Goal: Task Accomplishment & Management: Manage account settings

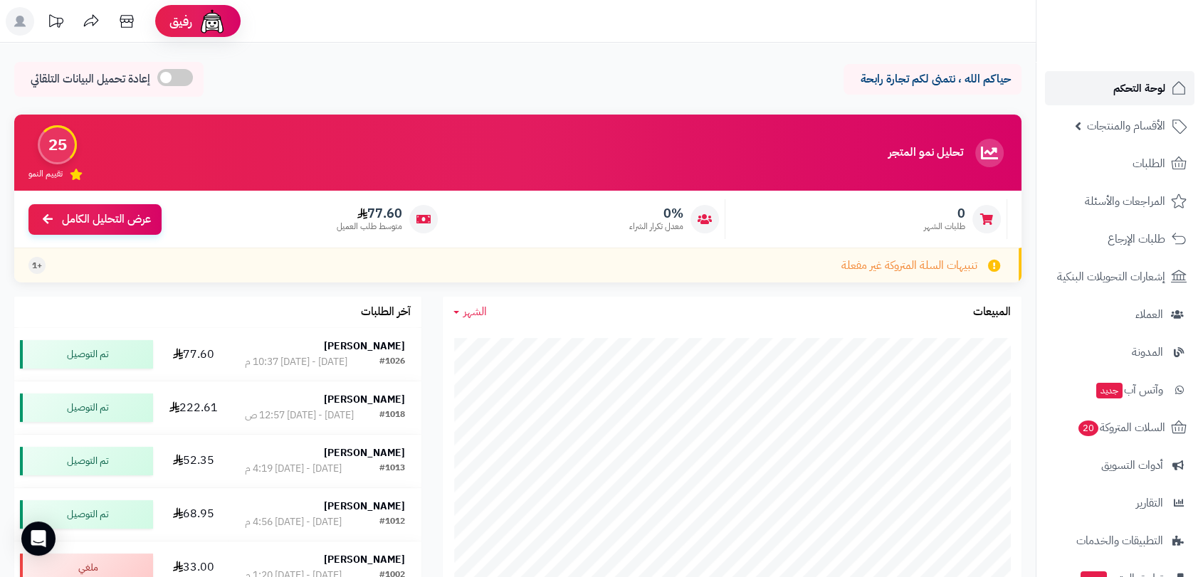
click at [1128, 92] on span "لوحة التحكم" at bounding box center [1139, 88] width 52 height 20
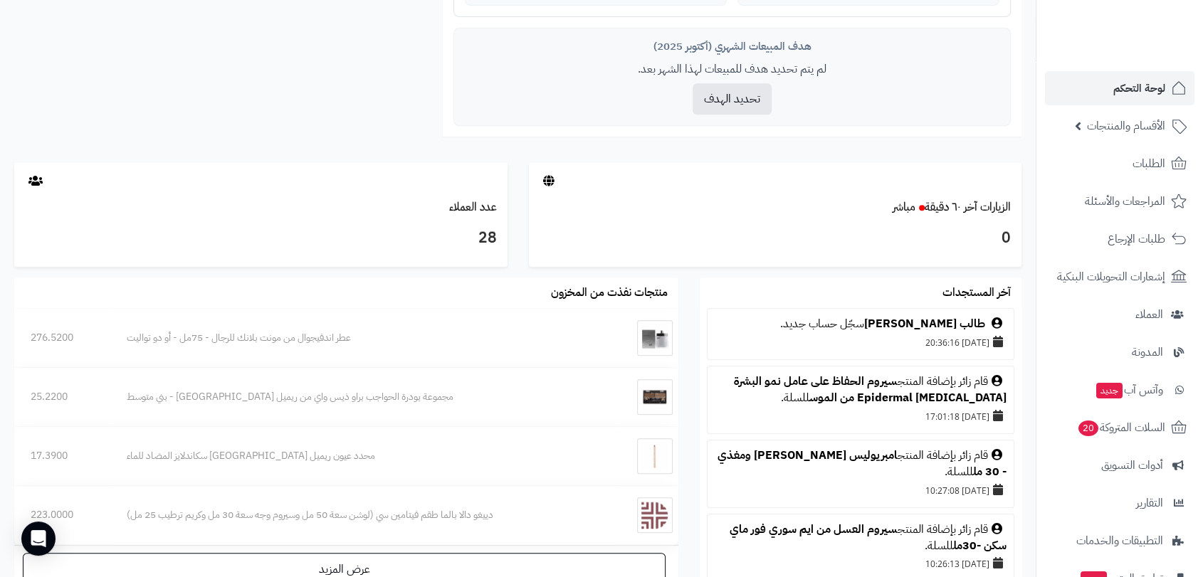
scroll to position [632, 0]
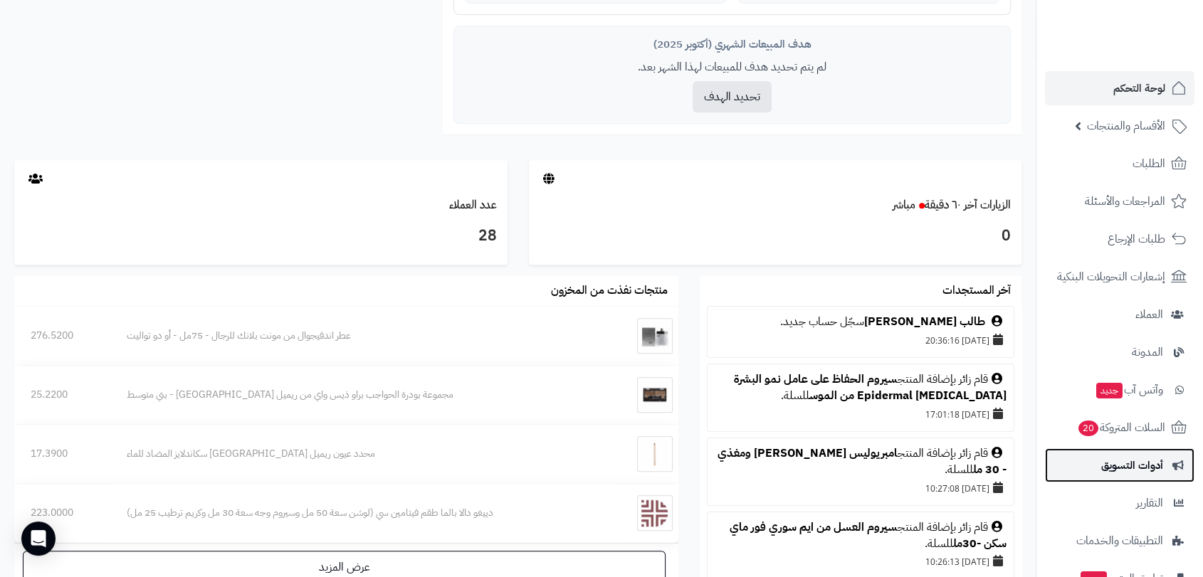
click at [1126, 469] on span "أدوات التسويق" at bounding box center [1132, 465] width 62 height 20
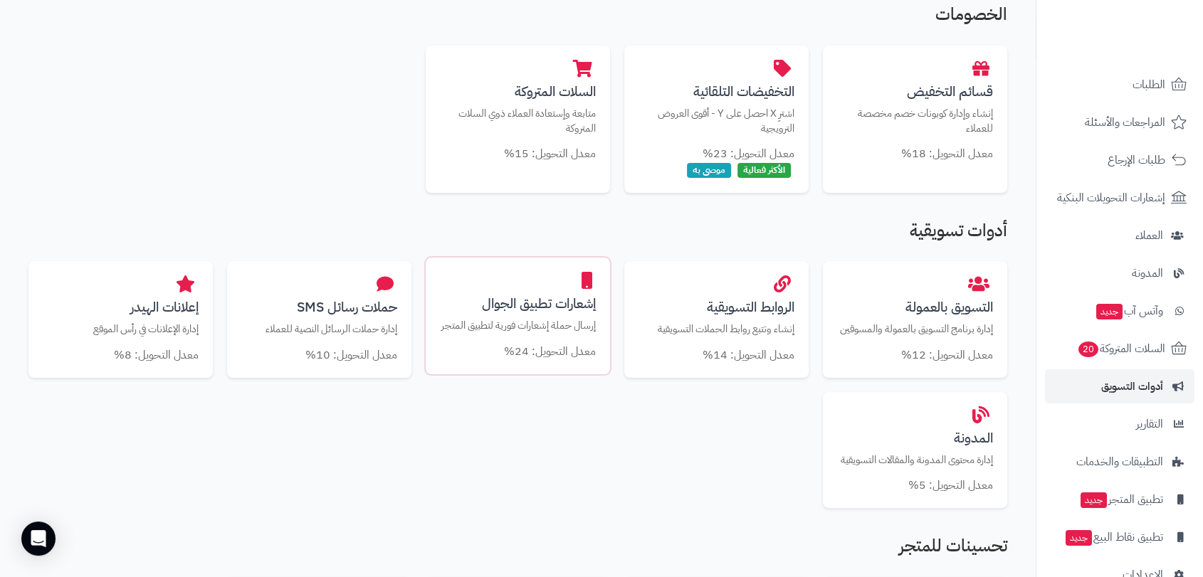
scroll to position [316, 0]
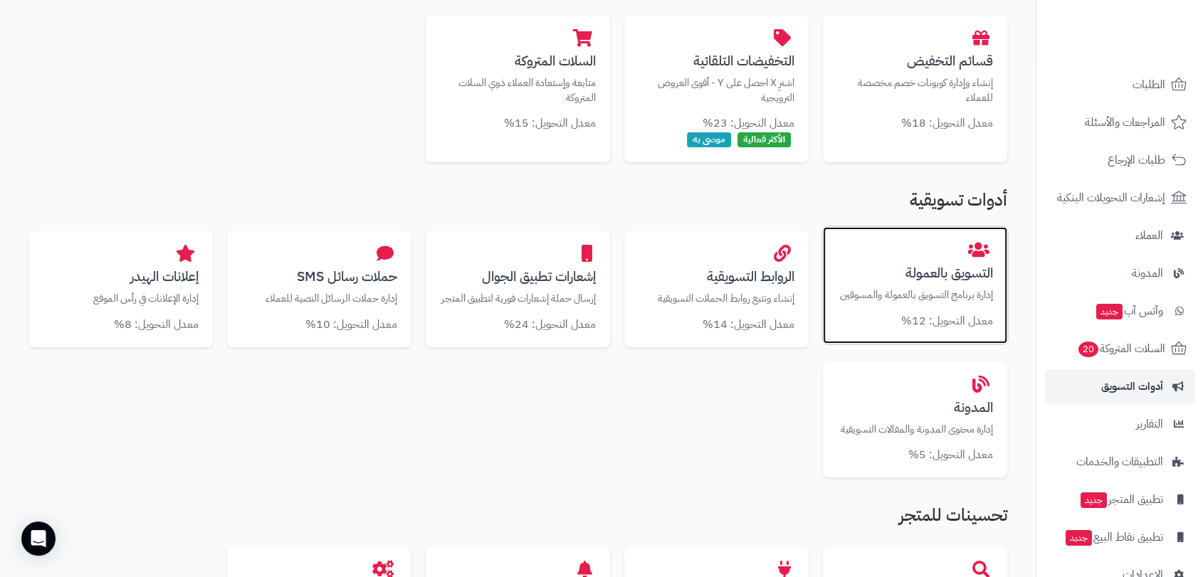
click at [897, 282] on div "التسويق بالعمولة إدارة برنامج التسويق بالعمولة والمسوقين معدل التحويل: 12%" at bounding box center [915, 285] width 184 height 117
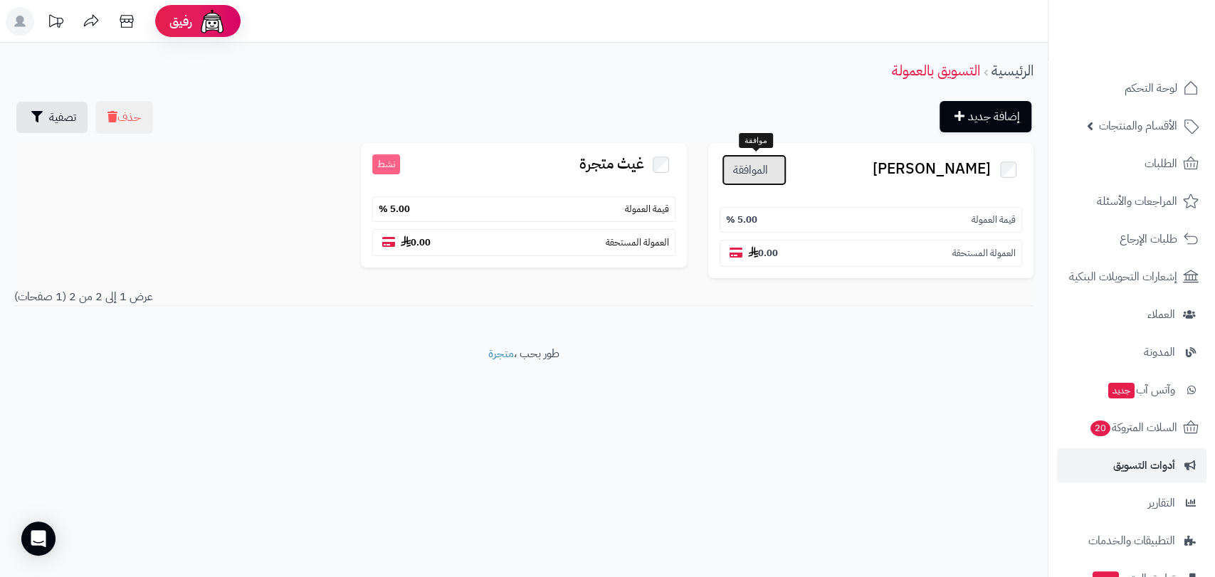
click at [757, 171] on link "الموافقة" at bounding box center [754, 169] width 65 height 31
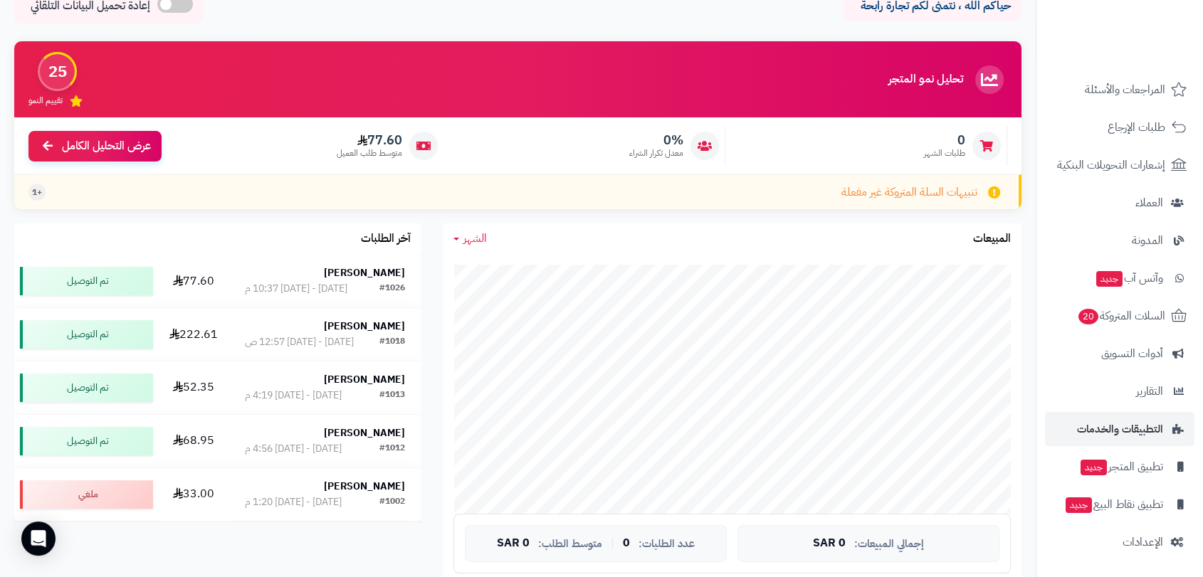
scroll to position [79, 0]
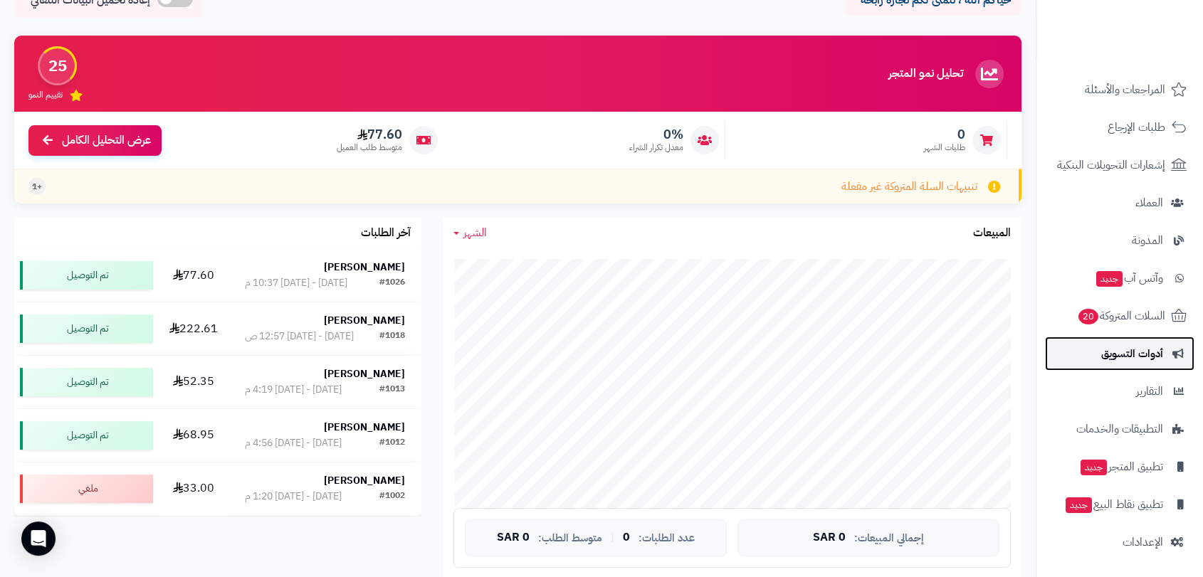
click at [1122, 349] on span "أدوات التسويق" at bounding box center [1132, 354] width 62 height 20
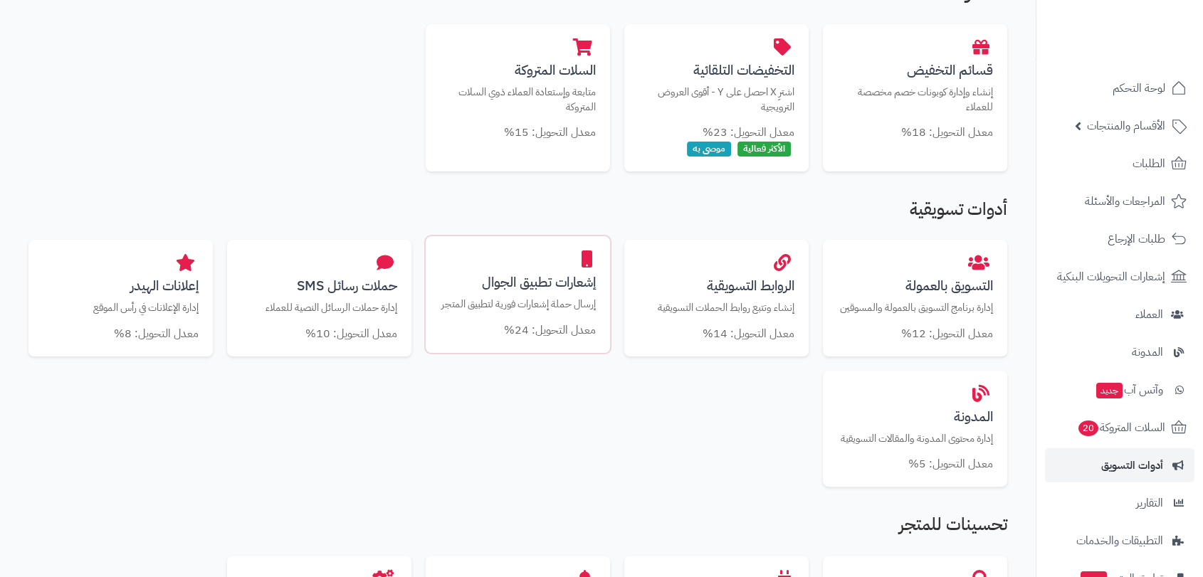
scroll to position [316, 0]
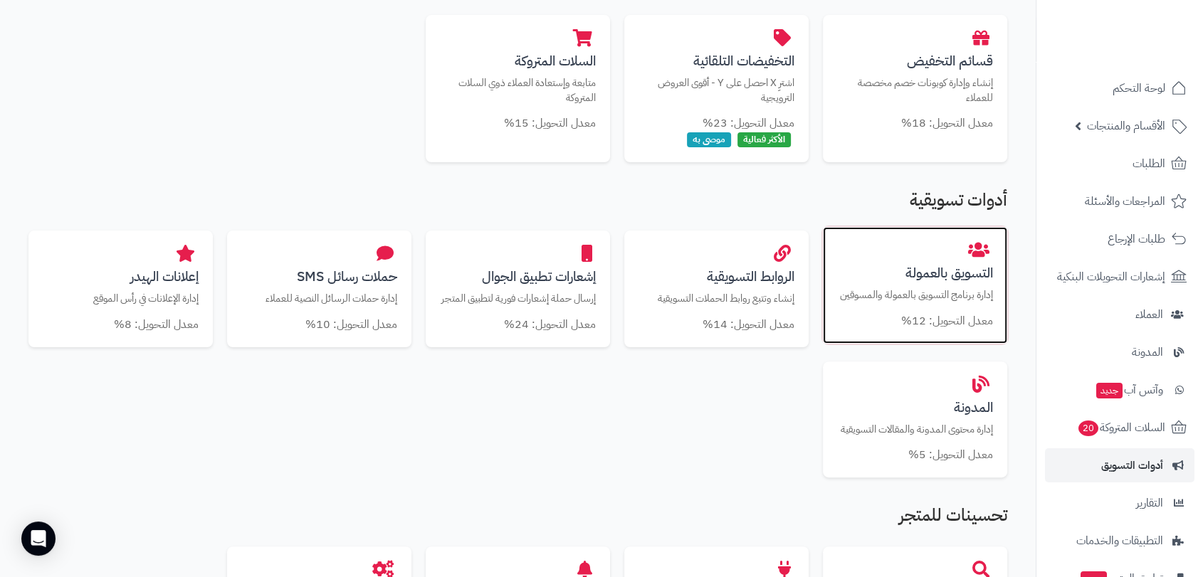
click at [919, 290] on p "إدارة برنامج التسويق بالعمولة والمسوقين" at bounding box center [915, 295] width 156 height 15
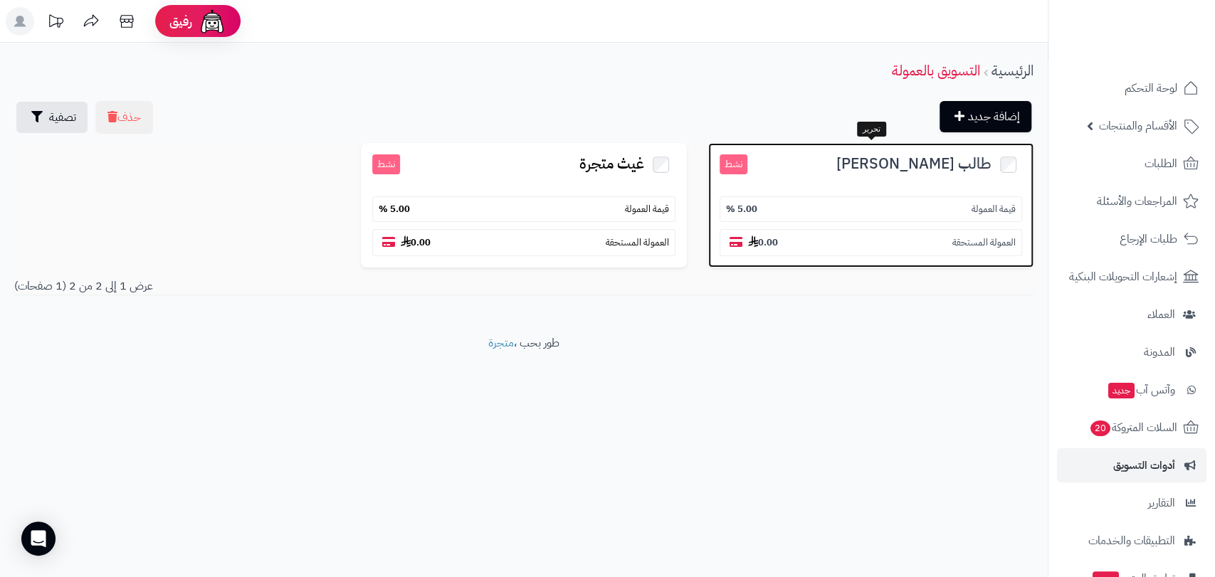
click at [912, 170] on span "[PERSON_NAME]" at bounding box center [913, 163] width 154 height 23
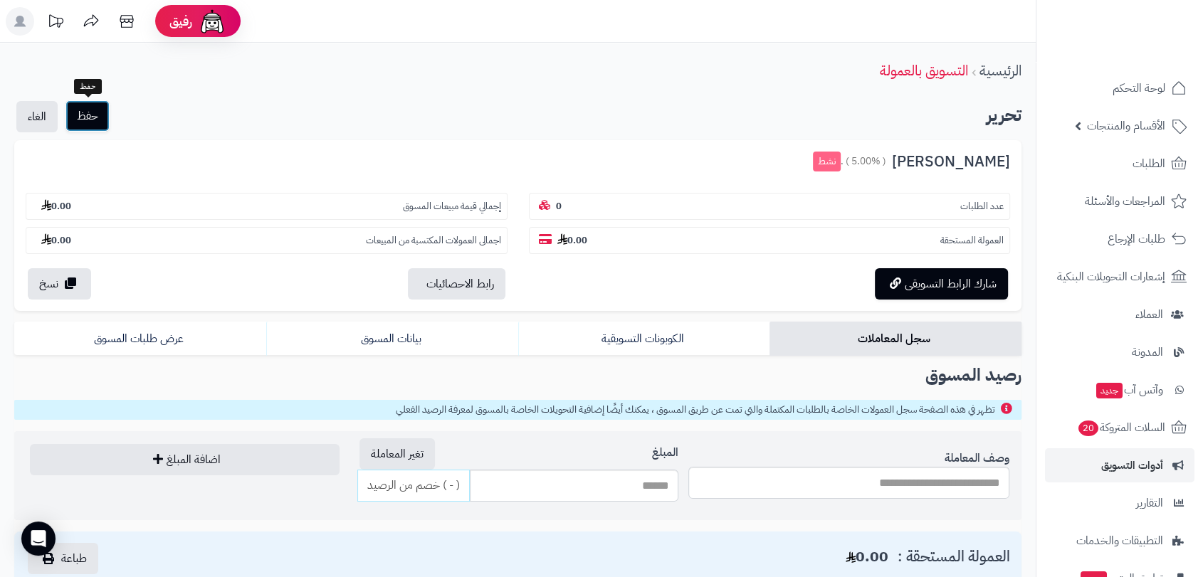
click at [85, 110] on button "حفظ" at bounding box center [87, 115] width 44 height 31
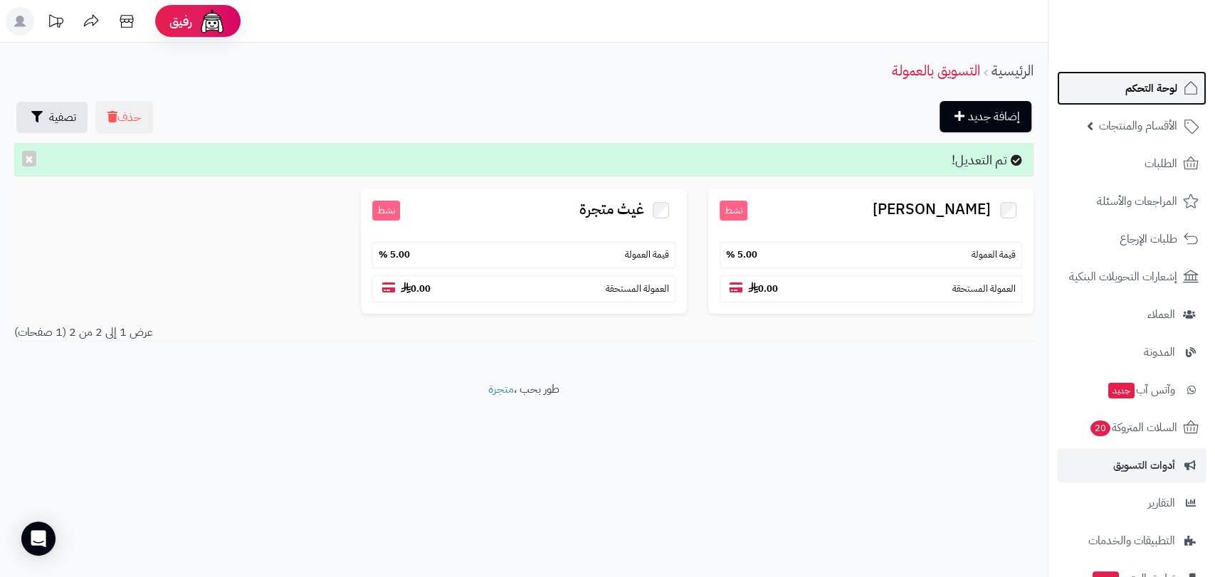
click at [1149, 93] on span "لوحة التحكم" at bounding box center [1151, 88] width 52 height 20
